Goal: Answer question/provide support

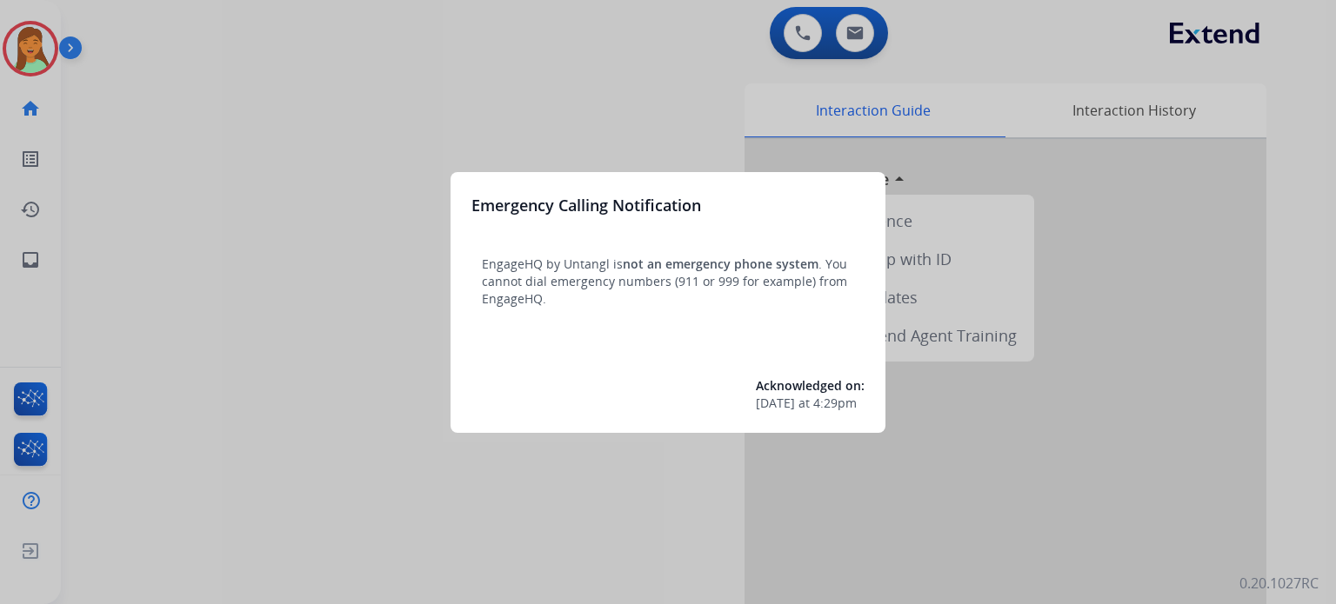
click at [539, 472] on div at bounding box center [668, 302] width 1336 height 604
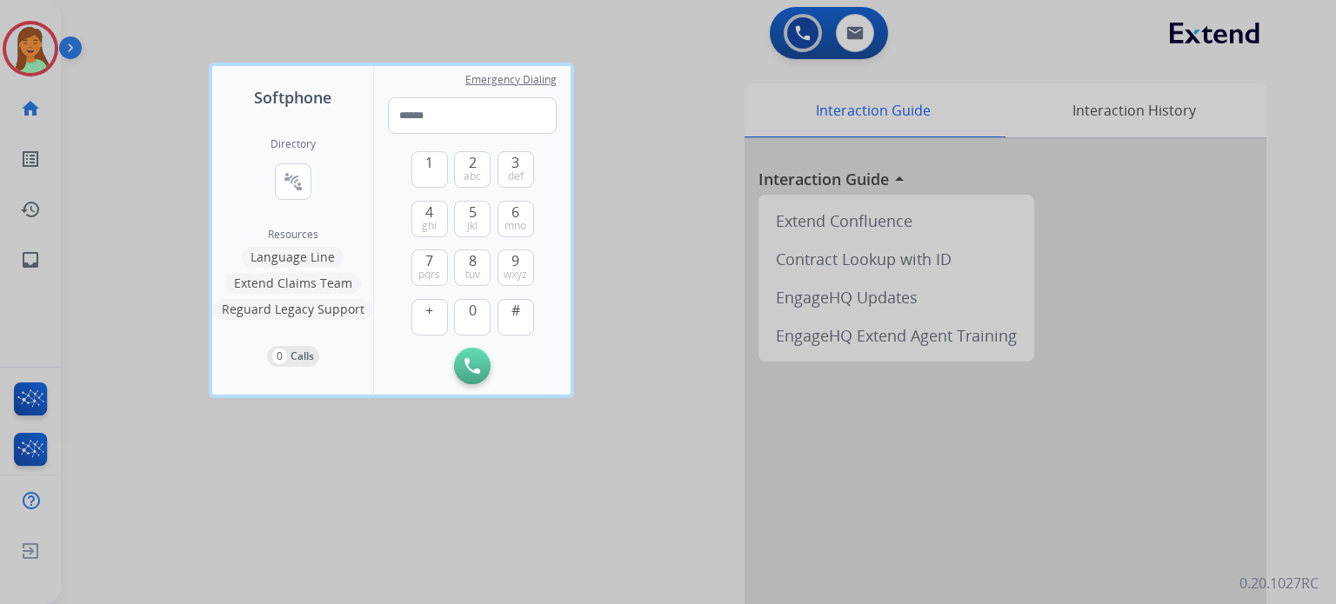
click at [296, 427] on div at bounding box center [668, 302] width 1336 height 604
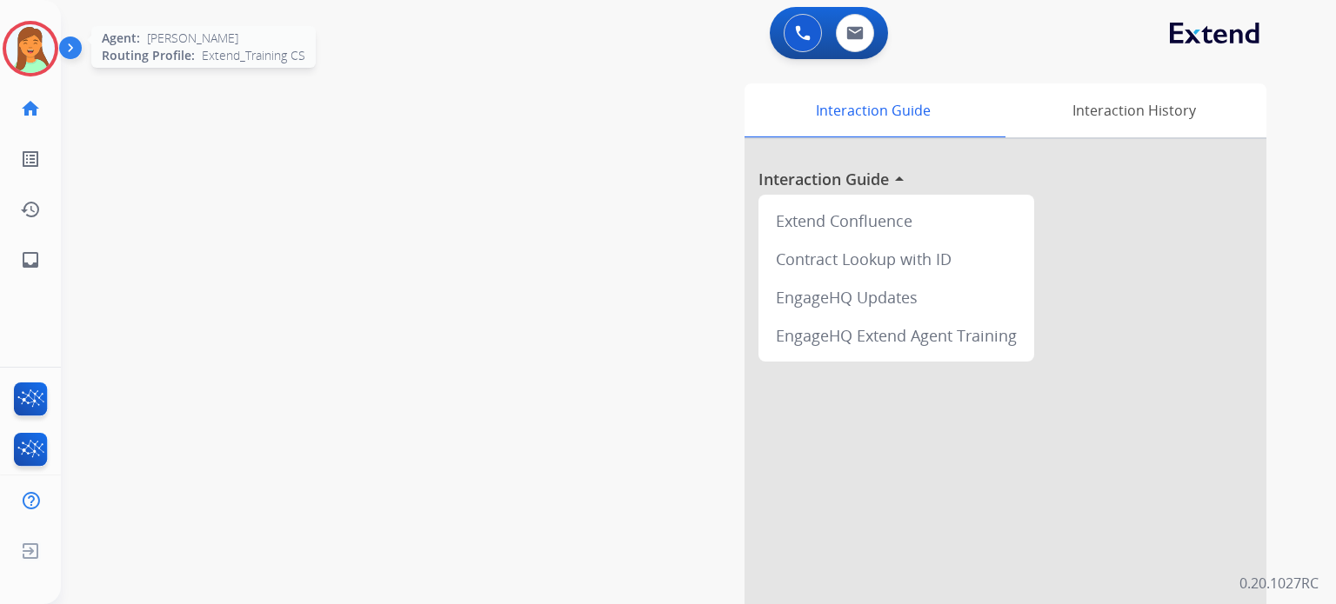
click at [23, 63] on img at bounding box center [30, 48] width 49 height 49
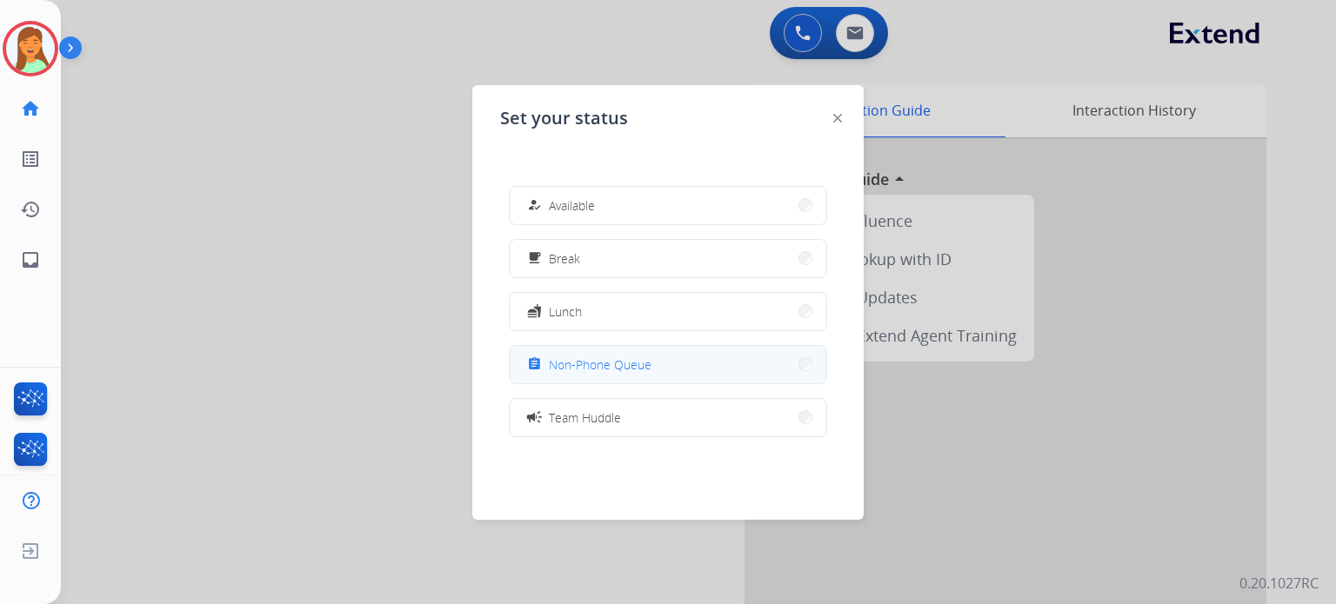
click at [608, 375] on button "assignment Non-Phone Queue" at bounding box center [668, 364] width 317 height 37
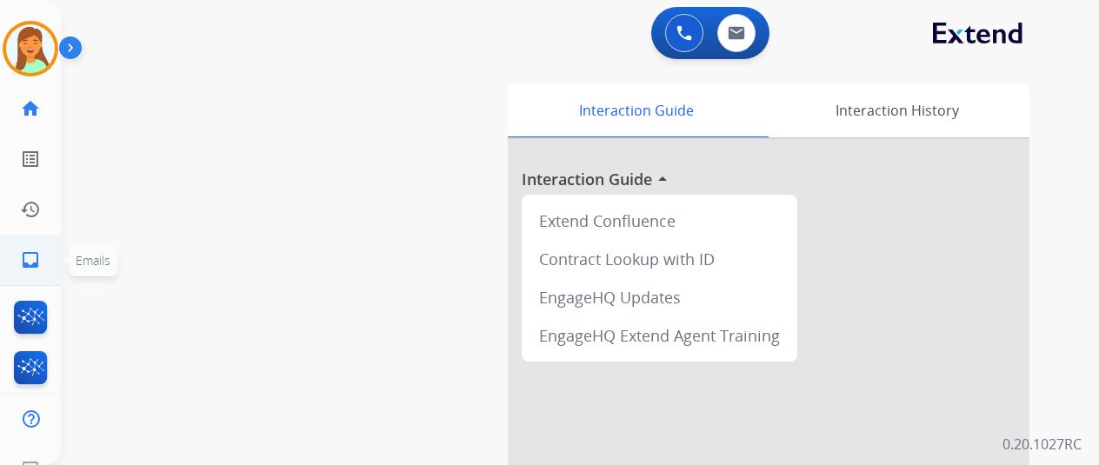
click at [33, 258] on mat-icon "inbox" at bounding box center [30, 260] width 21 height 21
select select "**********"
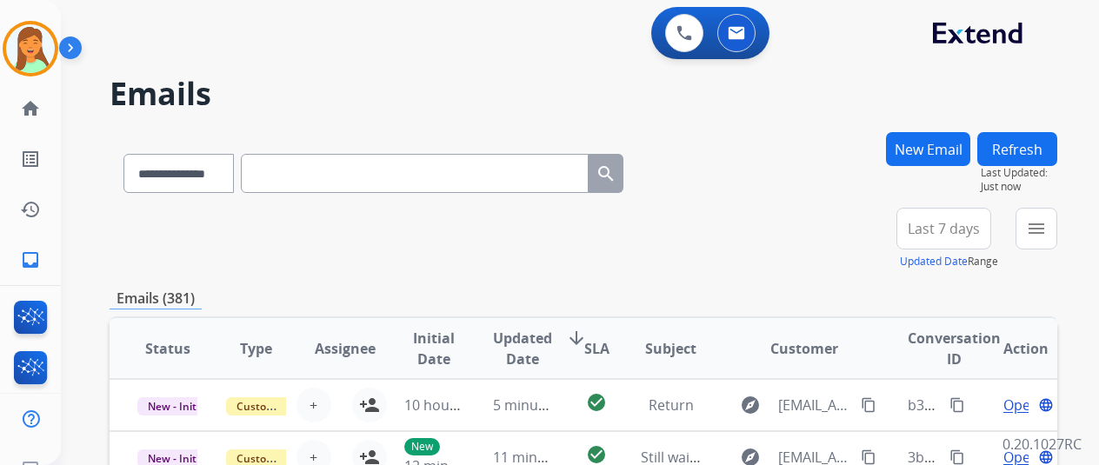
click at [358, 355] on span "Assignee" at bounding box center [345, 348] width 61 height 21
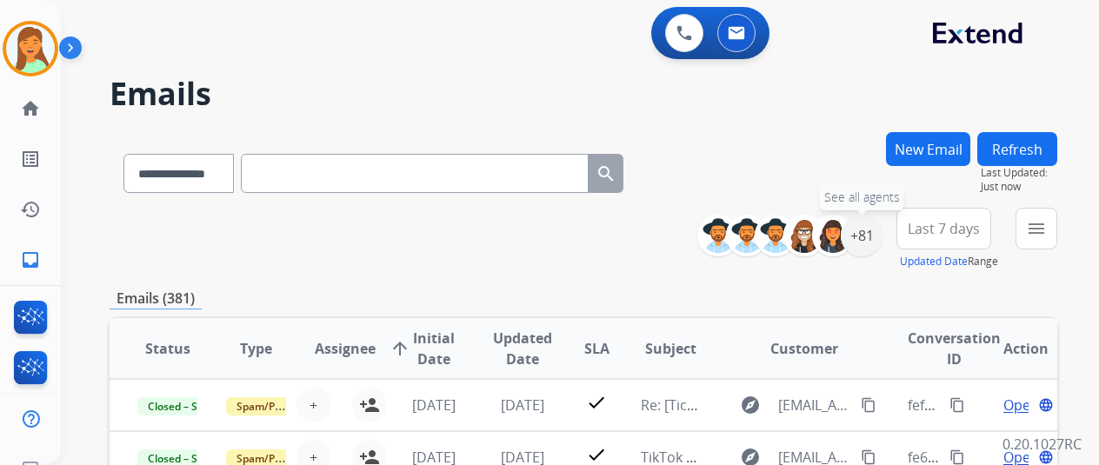
drag, startPoint x: 877, startPoint y: 239, endPoint x: 818, endPoint y: 257, distance: 60.8
click at [877, 239] on div "+81" at bounding box center [862, 236] width 42 height 42
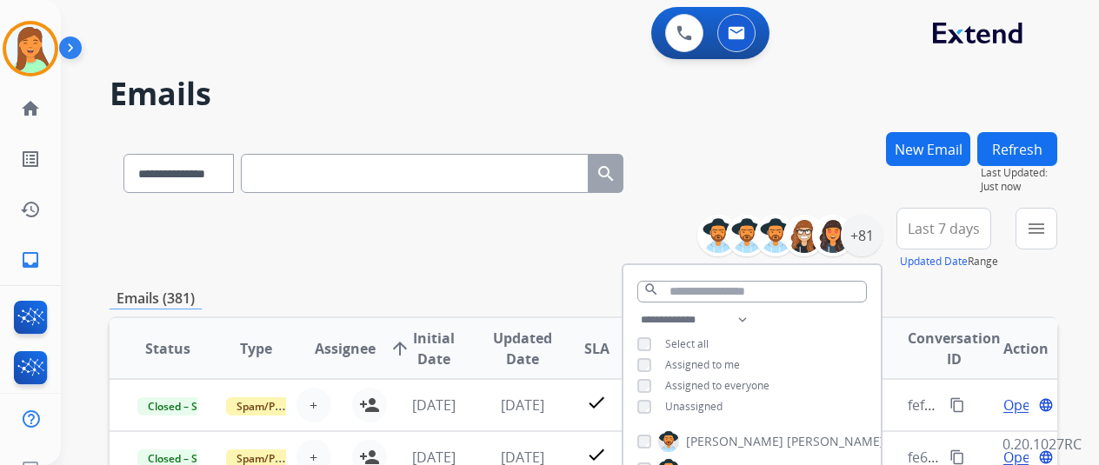
click at [539, 269] on div "**********" at bounding box center [584, 239] width 948 height 63
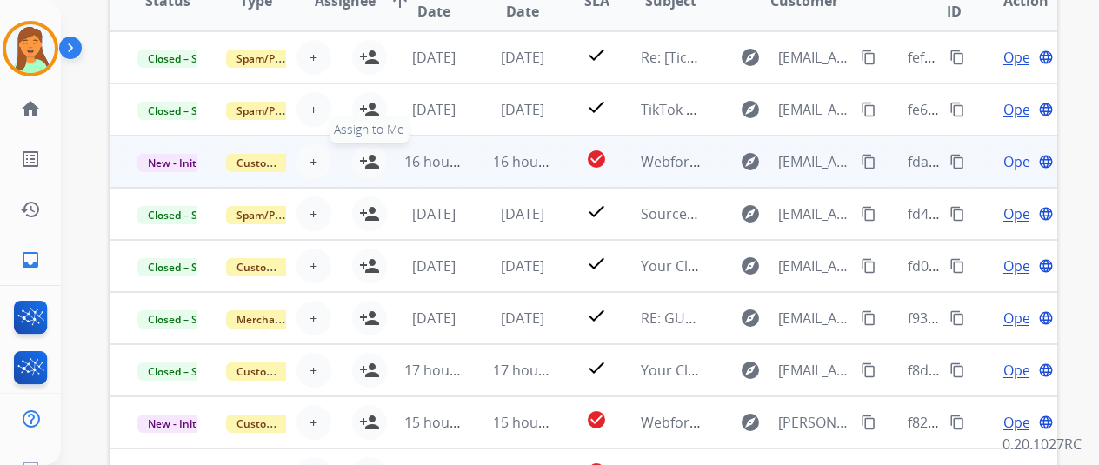
scroll to position [116, 0]
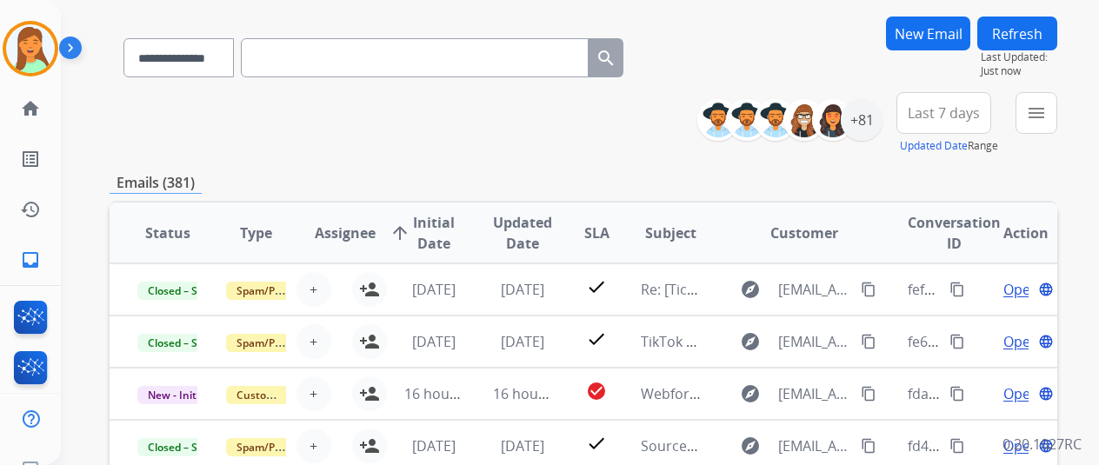
click at [346, 230] on span "Assignee" at bounding box center [345, 233] width 61 height 21
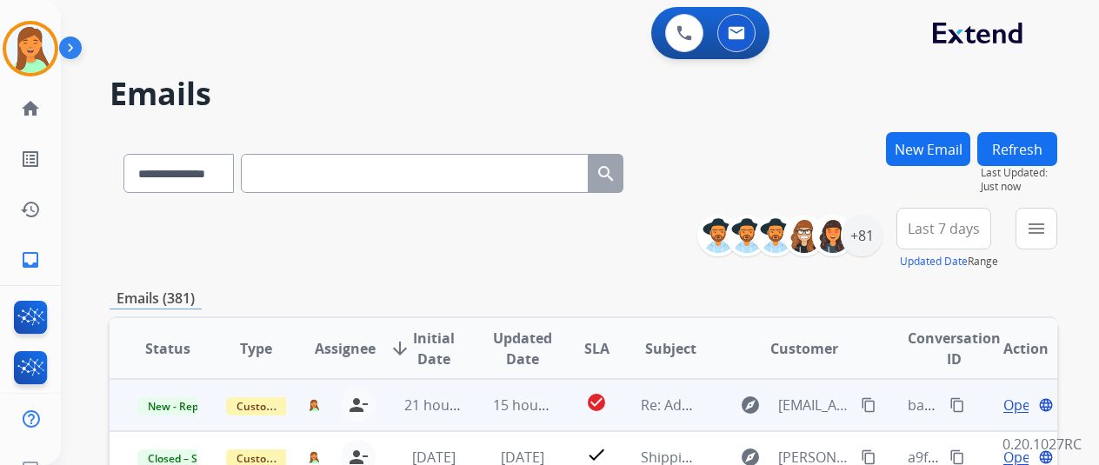
scroll to position [231, 0]
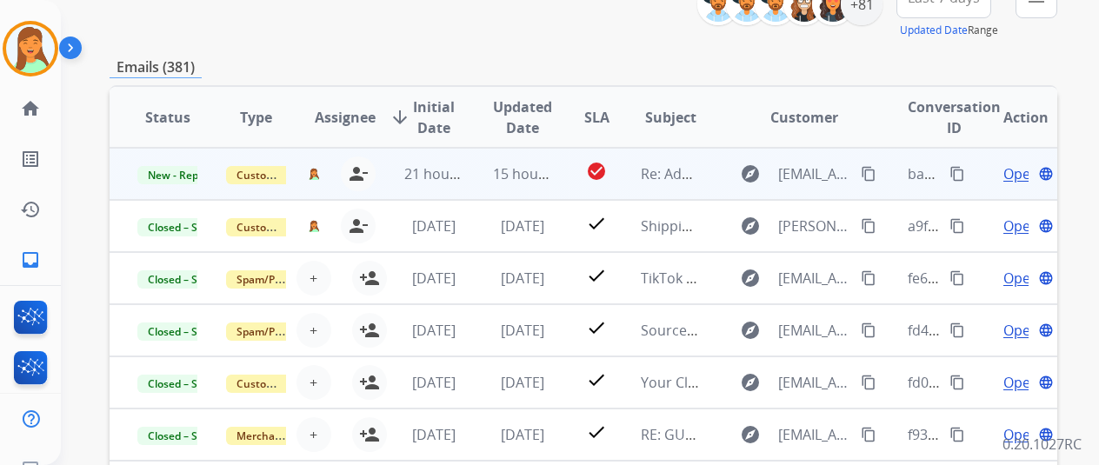
click at [663, 186] on td "Re: Additional information needed" at bounding box center [657, 174] width 89 height 52
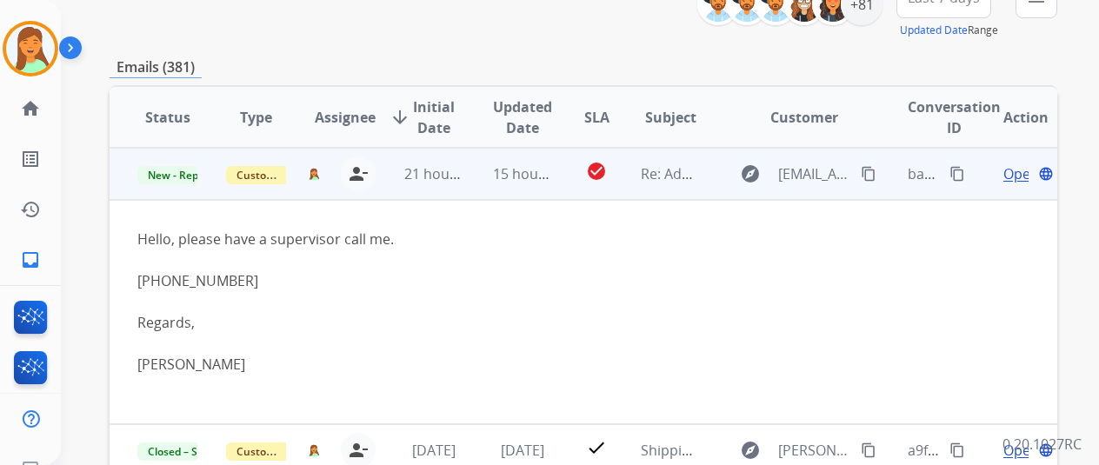
click at [867, 177] on mat-icon "content_copy" at bounding box center [869, 174] width 16 height 16
click at [1018, 173] on span "Open" at bounding box center [1022, 174] width 36 height 21
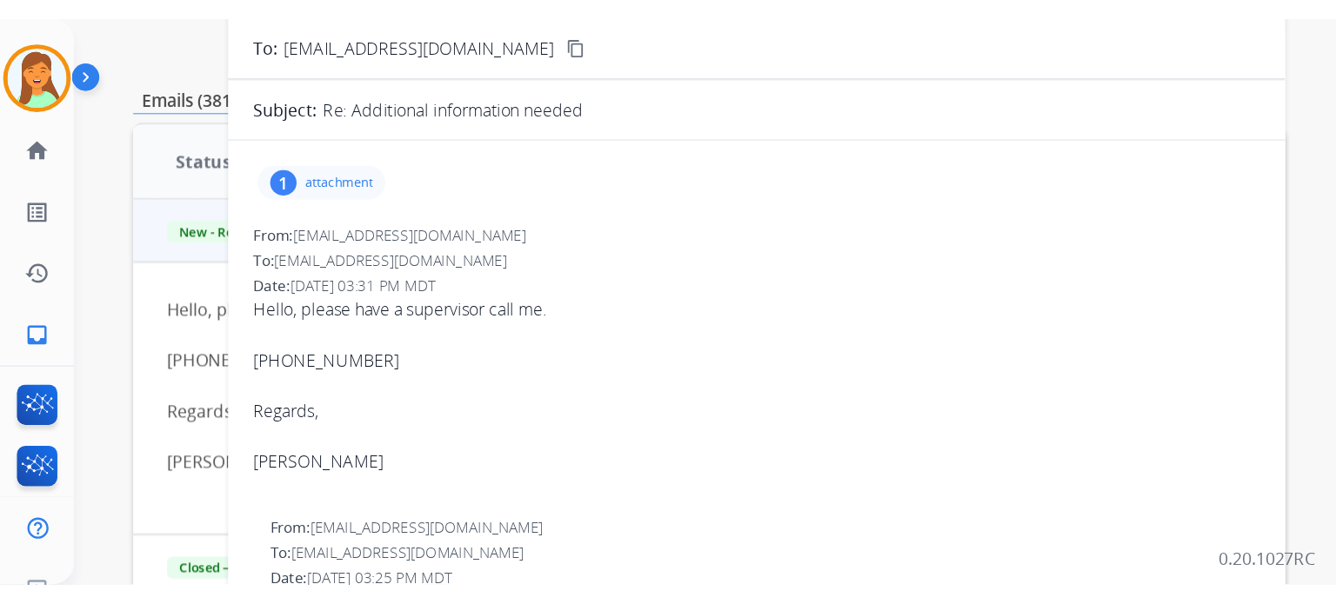
scroll to position [0, 0]
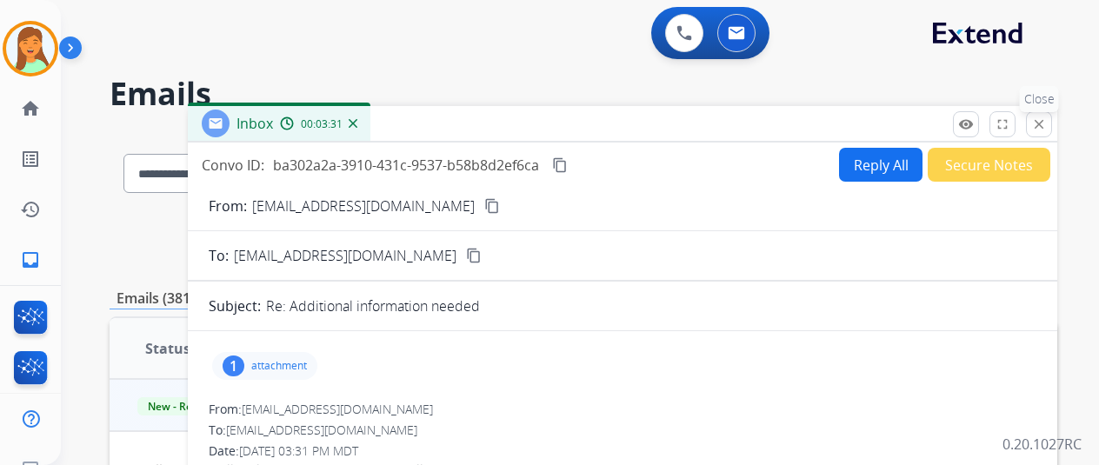
click at [1047, 128] on mat-icon "close" at bounding box center [1040, 125] width 16 height 16
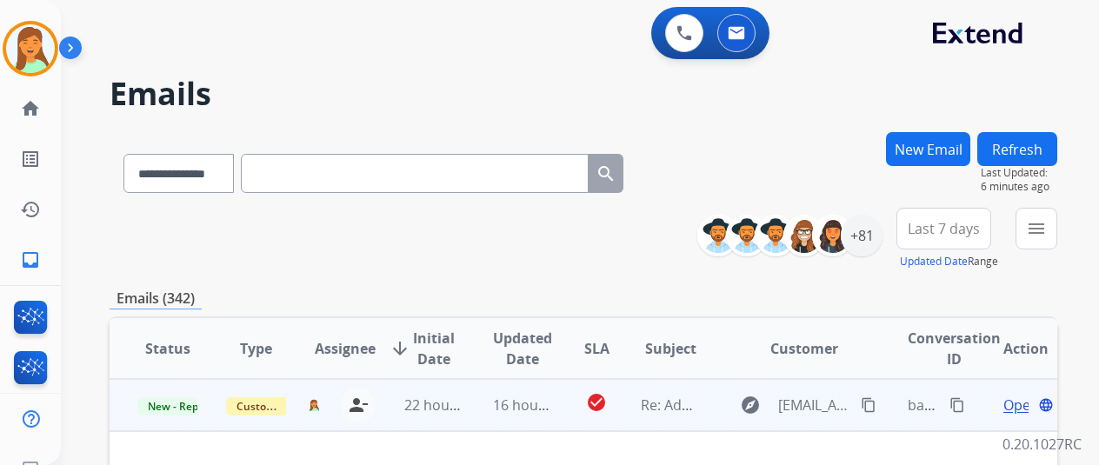
click at [863, 403] on mat-icon "content_copy" at bounding box center [869, 405] width 16 height 16
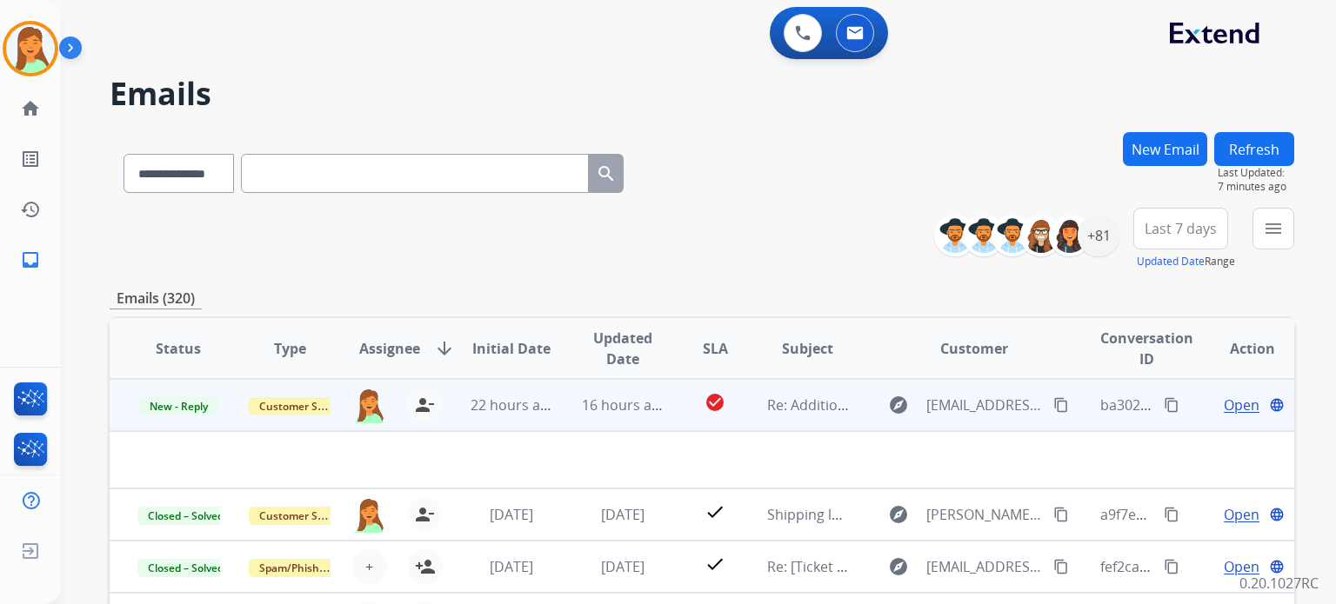
click at [1053, 411] on mat-icon "content_copy" at bounding box center [1061, 405] width 16 height 16
click at [1225, 406] on span "Open" at bounding box center [1242, 405] width 36 height 21
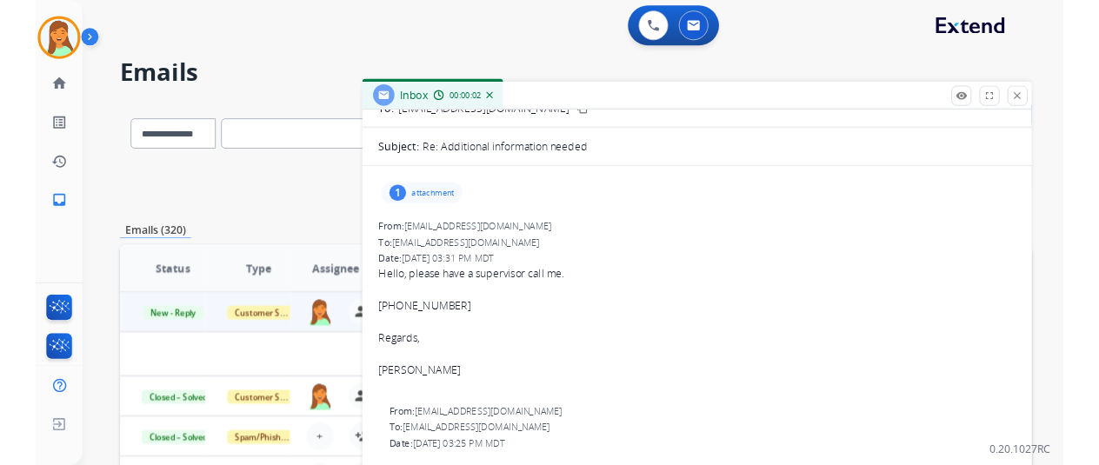
scroll to position [231, 0]
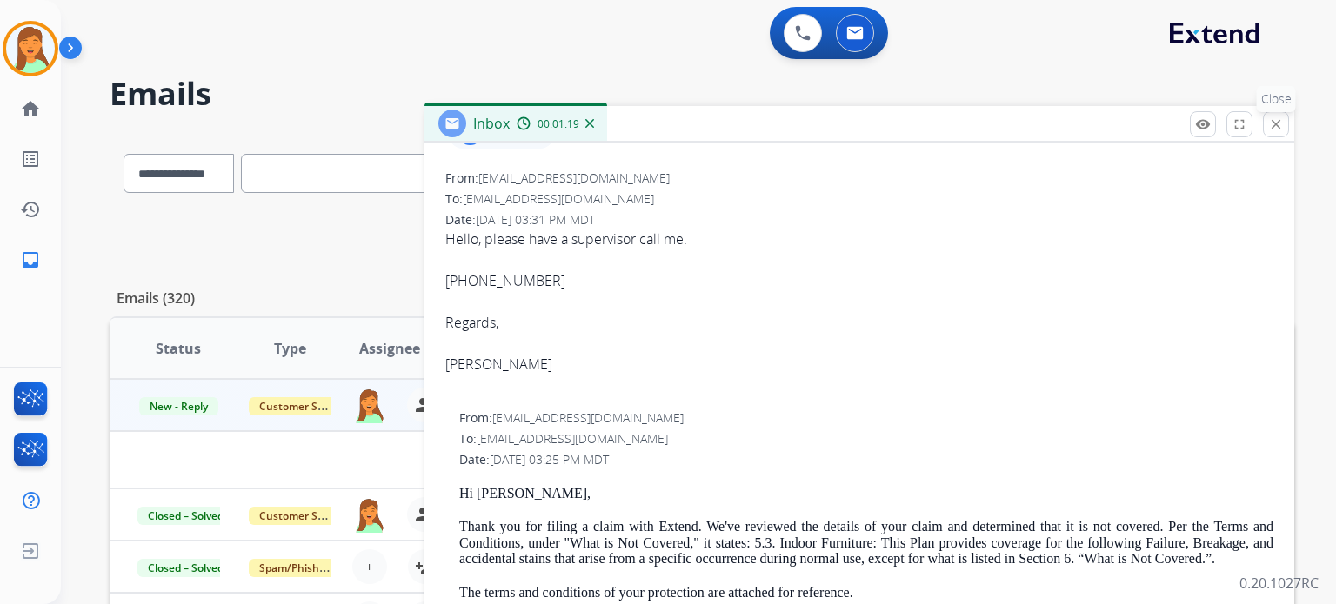
click at [1279, 121] on mat-icon "close" at bounding box center [1276, 125] width 16 height 16
